Goal: Use online tool/utility: Utilize a website feature to perform a specific function

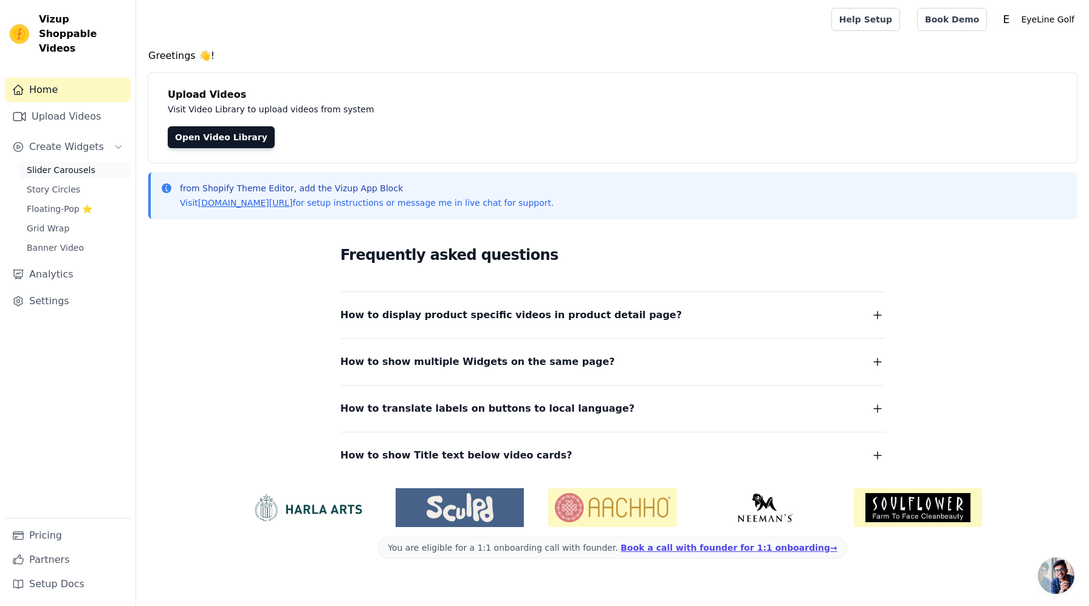
click at [50, 164] on span "Slider Carousels" at bounding box center [61, 170] width 69 height 12
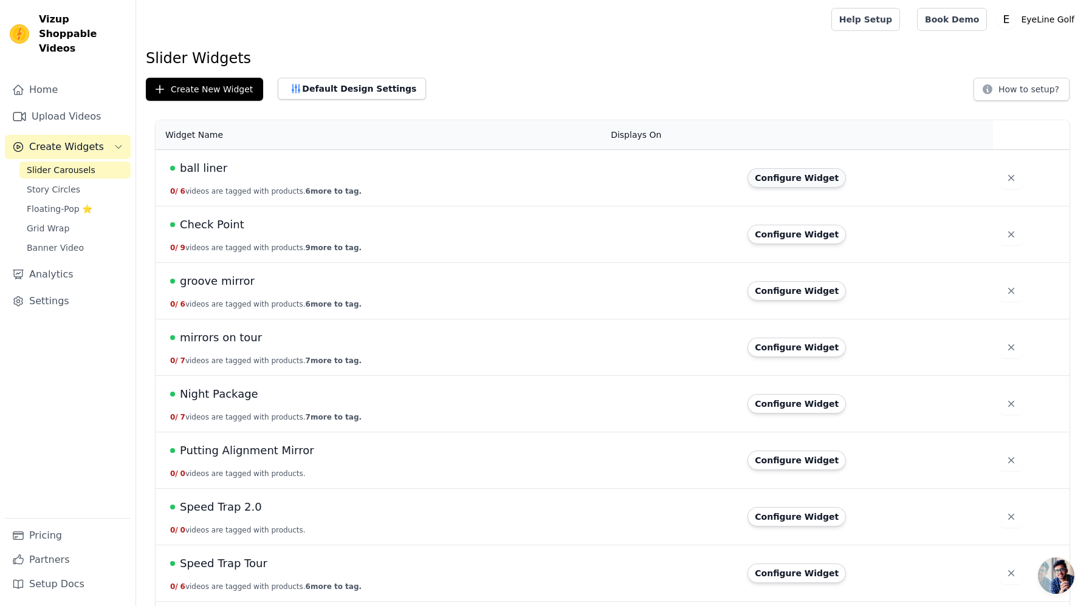
click at [782, 179] on button "Configure Widget" at bounding box center [796, 177] width 98 height 19
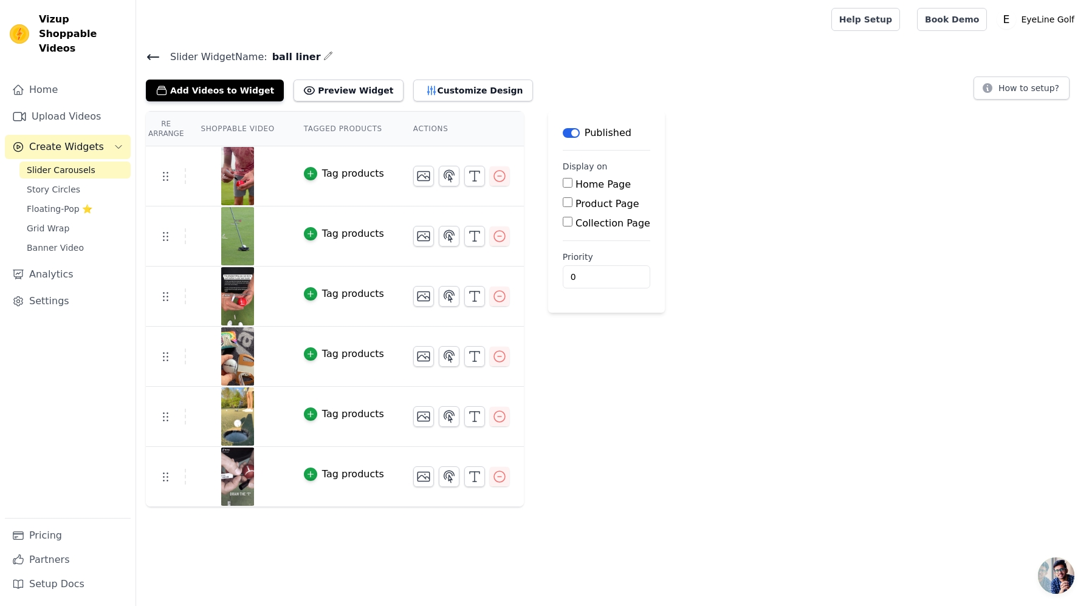
click at [323, 56] on icon "button" at bounding box center [328, 56] width 10 height 10
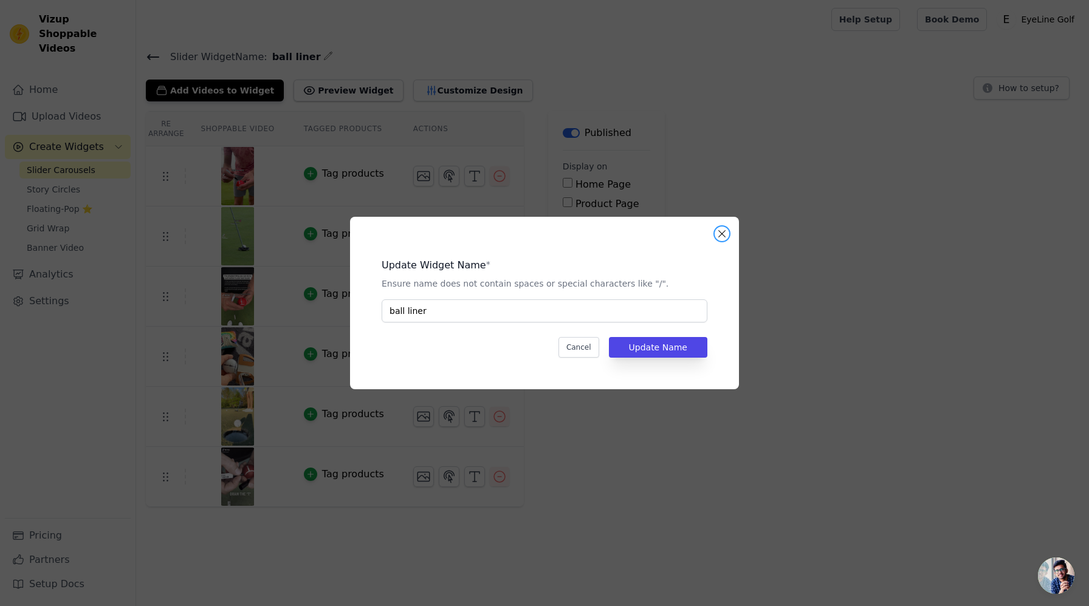
click at [723, 235] on button "Close modal" at bounding box center [722, 234] width 15 height 15
